Goal: Find specific page/section: Find specific page/section

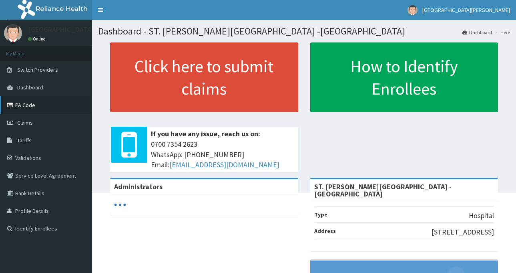
click at [34, 105] on link "PA Code" at bounding box center [46, 105] width 92 height 18
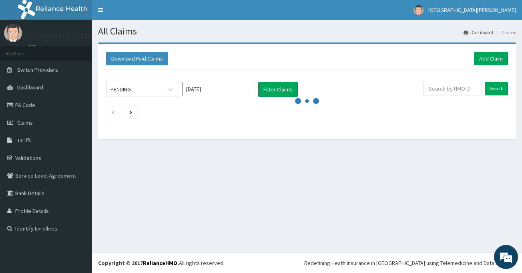
click at [32, 105] on link "PA Code" at bounding box center [46, 105] width 92 height 18
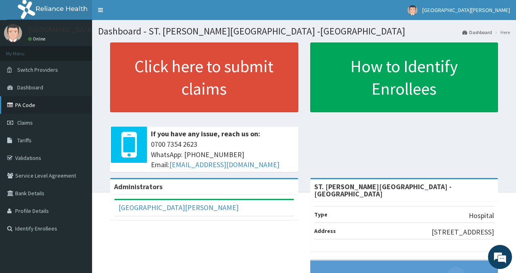
click at [27, 105] on link "PA Code" at bounding box center [46, 105] width 92 height 18
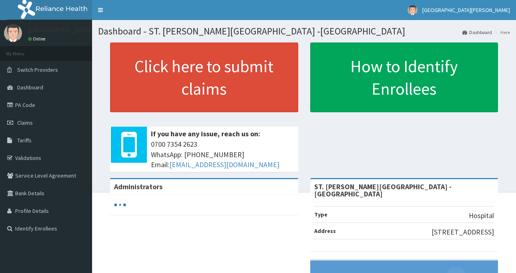
click at [33, 103] on link "PA Code" at bounding box center [46, 105] width 92 height 18
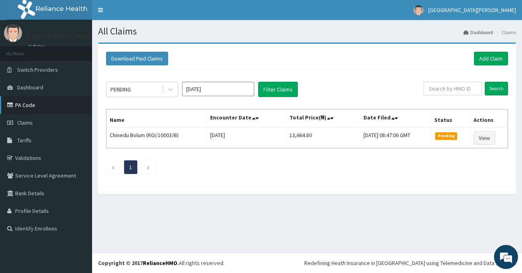
click at [30, 104] on link "PA Code" at bounding box center [46, 105] width 92 height 18
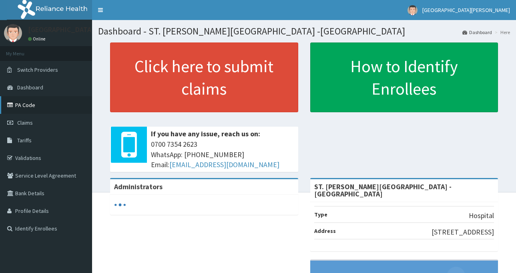
click at [30, 110] on link "PA Code" at bounding box center [46, 105] width 92 height 18
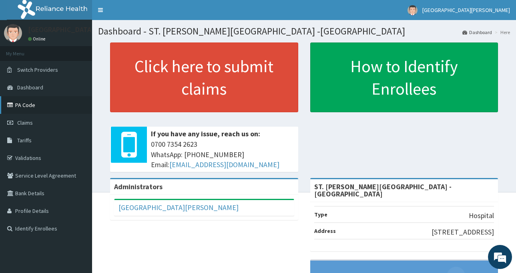
click at [32, 108] on link "PA Code" at bounding box center [46, 105] width 92 height 18
